Goal: Task Accomplishment & Management: Manage account settings

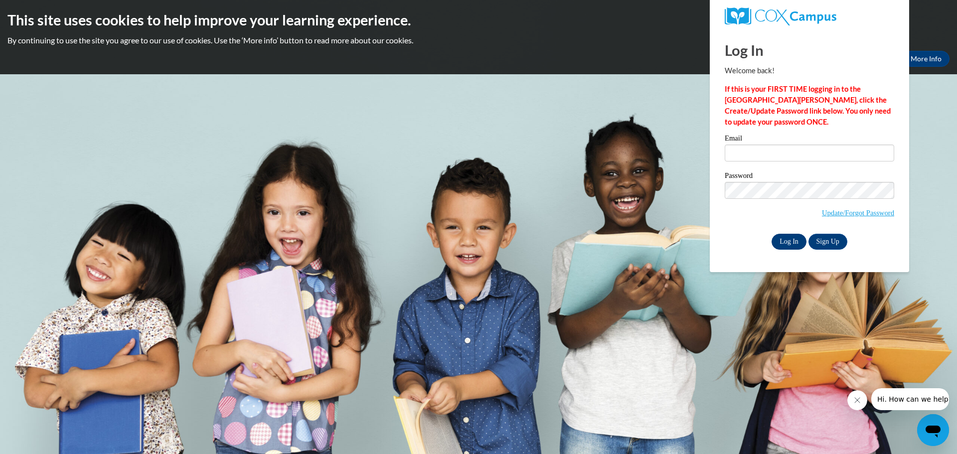
type input "khraban@waupun.k12.wi.us"
click at [784, 237] on input "Log In" at bounding box center [789, 242] width 35 height 16
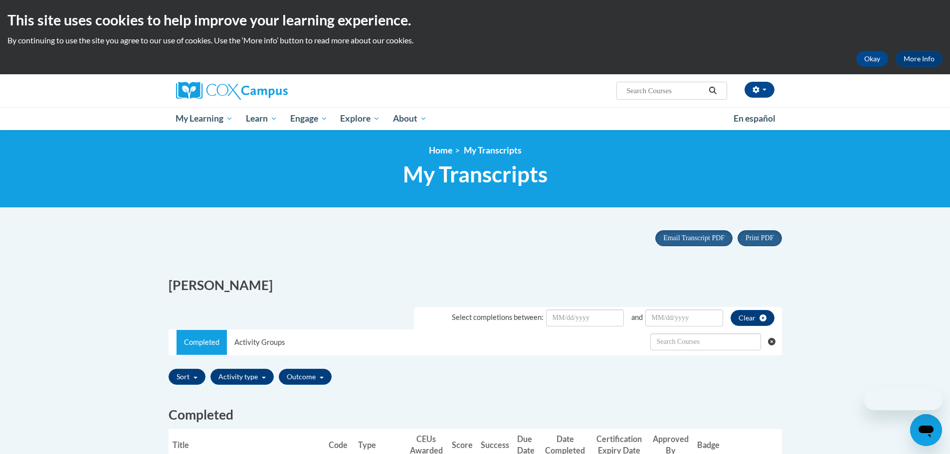
scroll to position [100, 0]
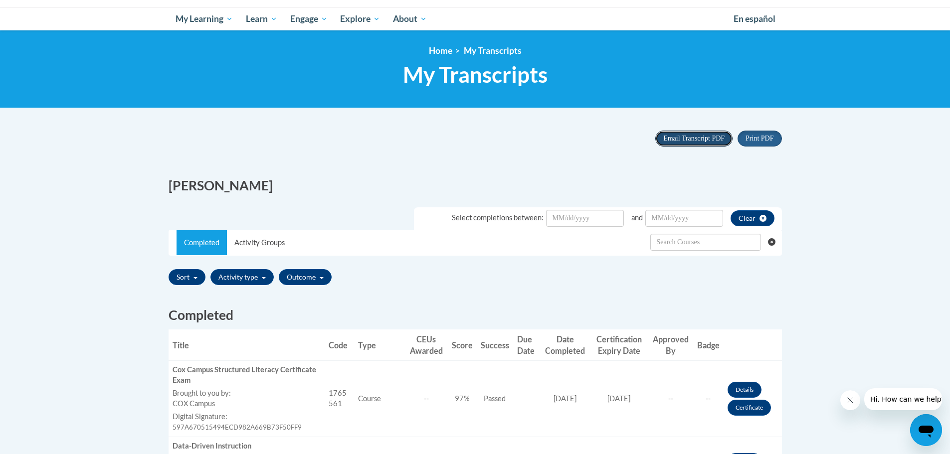
click at [703, 142] on span "Email Transcript PDF" at bounding box center [693, 138] width 61 height 7
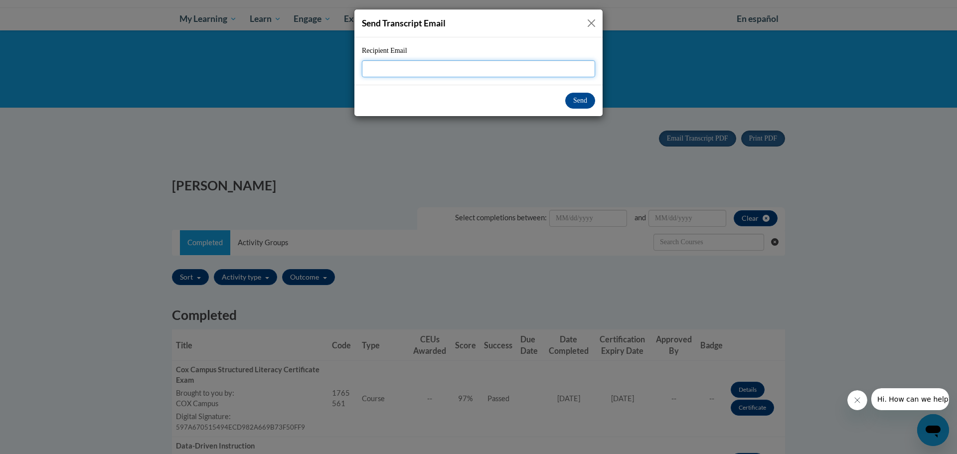
click at [484, 72] on input "Recipient Email" at bounding box center [478, 68] width 233 height 17
type input "khraban@waupun.k12.wi.us"
click at [582, 100] on button "Send" at bounding box center [581, 101] width 30 height 16
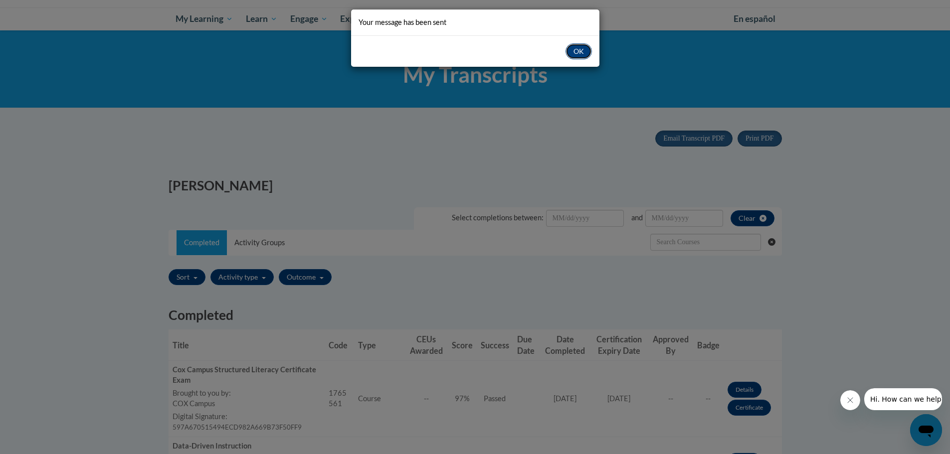
click at [580, 54] on button "OK" at bounding box center [579, 51] width 26 height 16
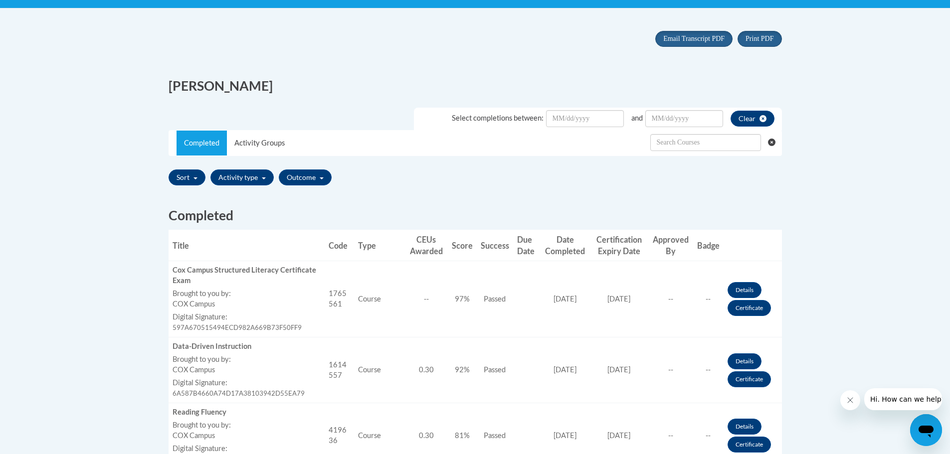
scroll to position [50, 0]
